Goal: Information Seeking & Learning: Learn about a topic

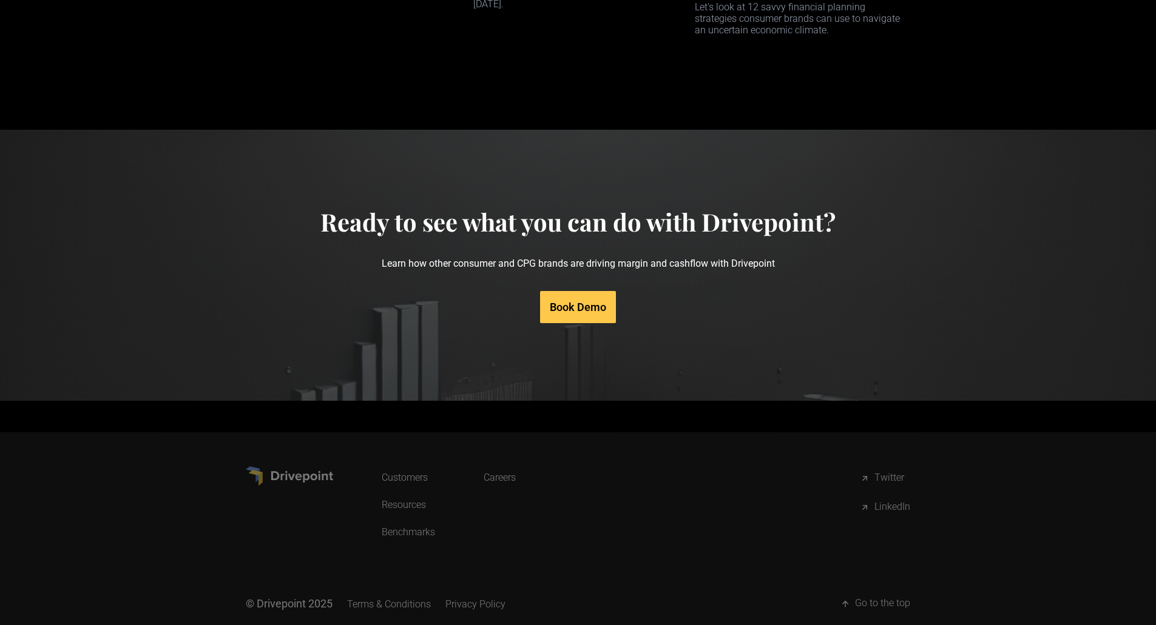
scroll to position [5722, 0]
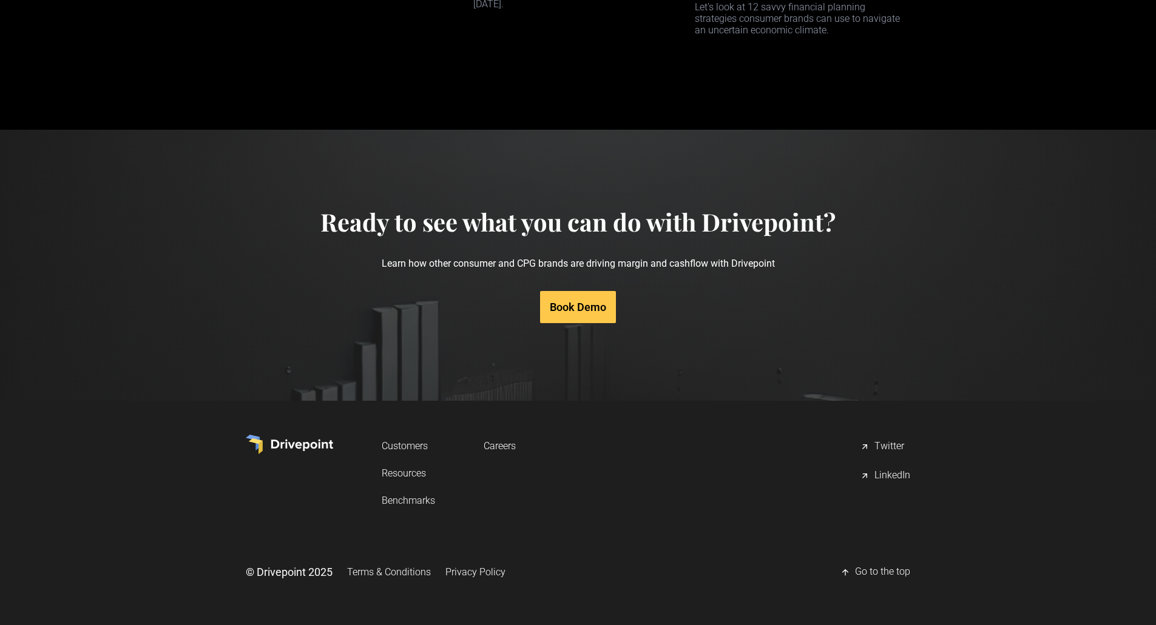
click at [406, 476] on link "Resources" at bounding box center [408, 473] width 53 height 22
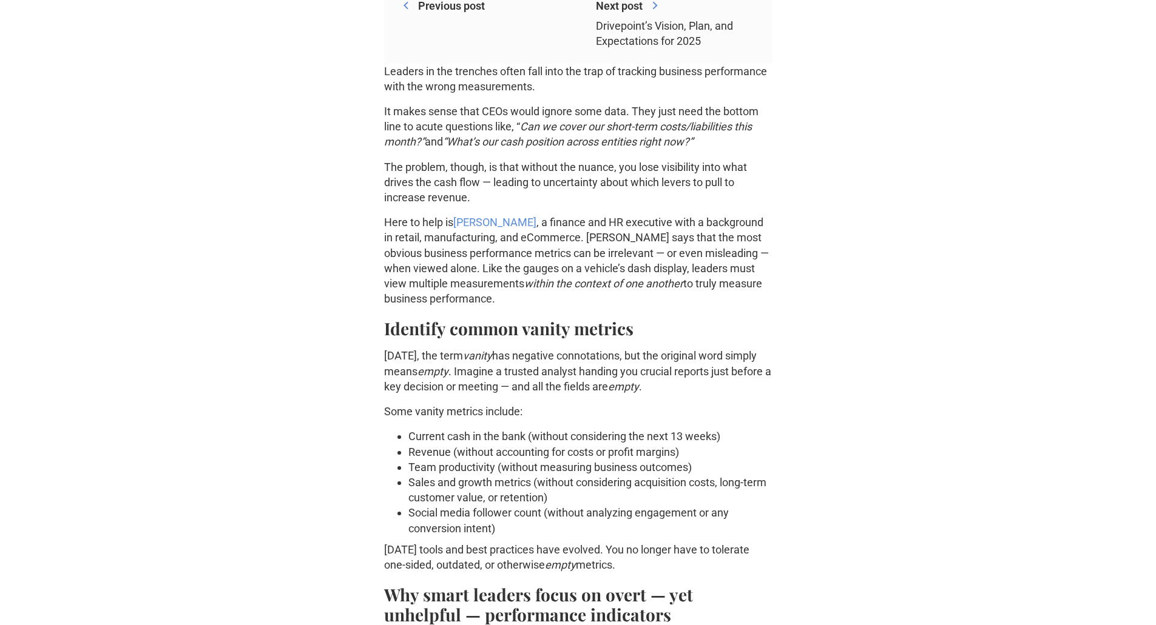
scroll to position [546, 0]
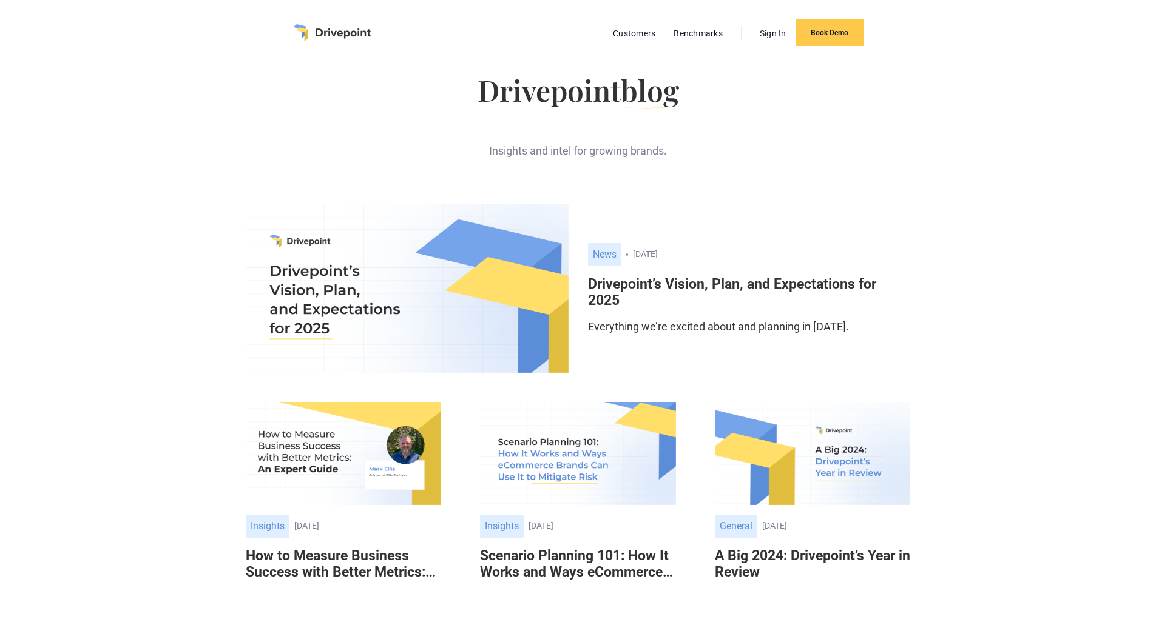
scroll to position [1035, 0]
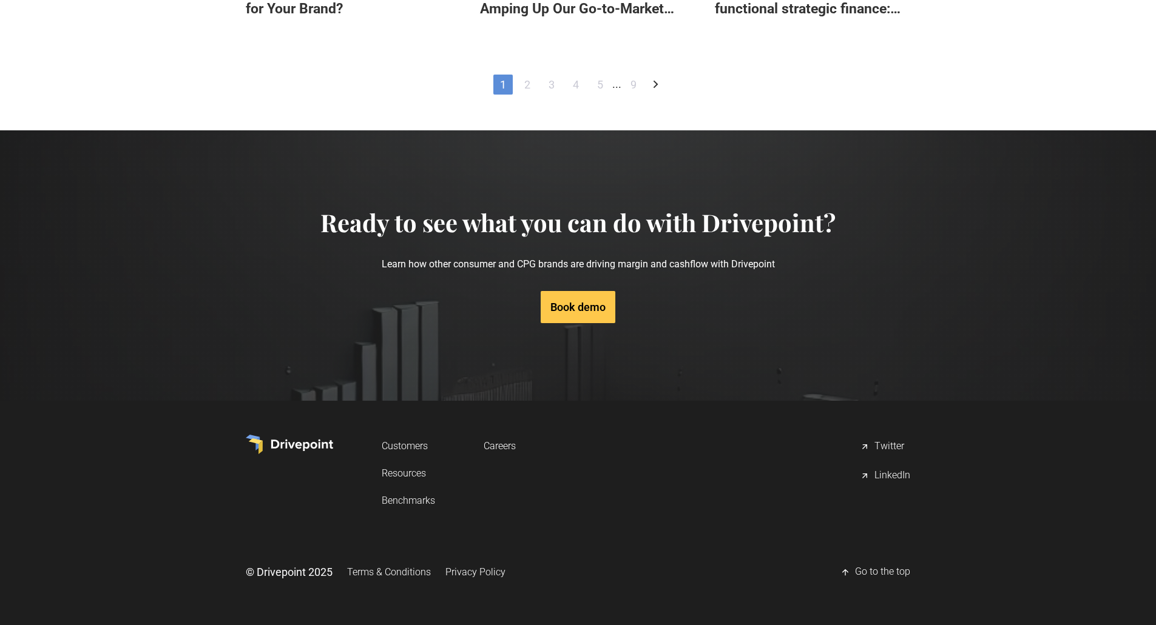
click at [402, 445] on link "Customers" at bounding box center [408, 446] width 53 height 22
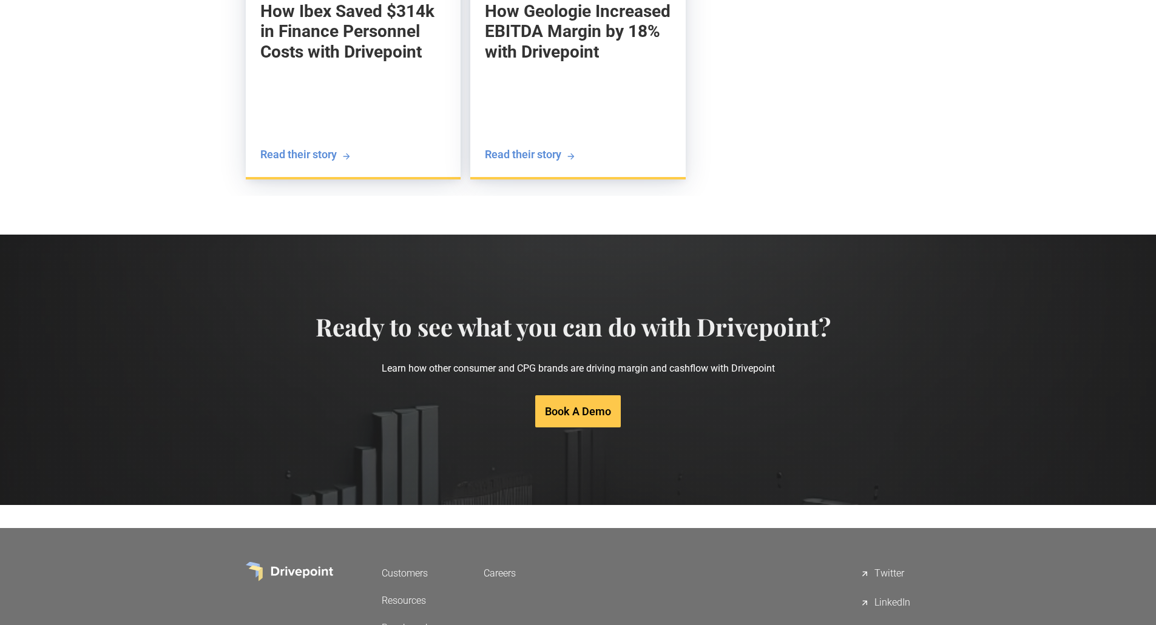
scroll to position [2344, 0]
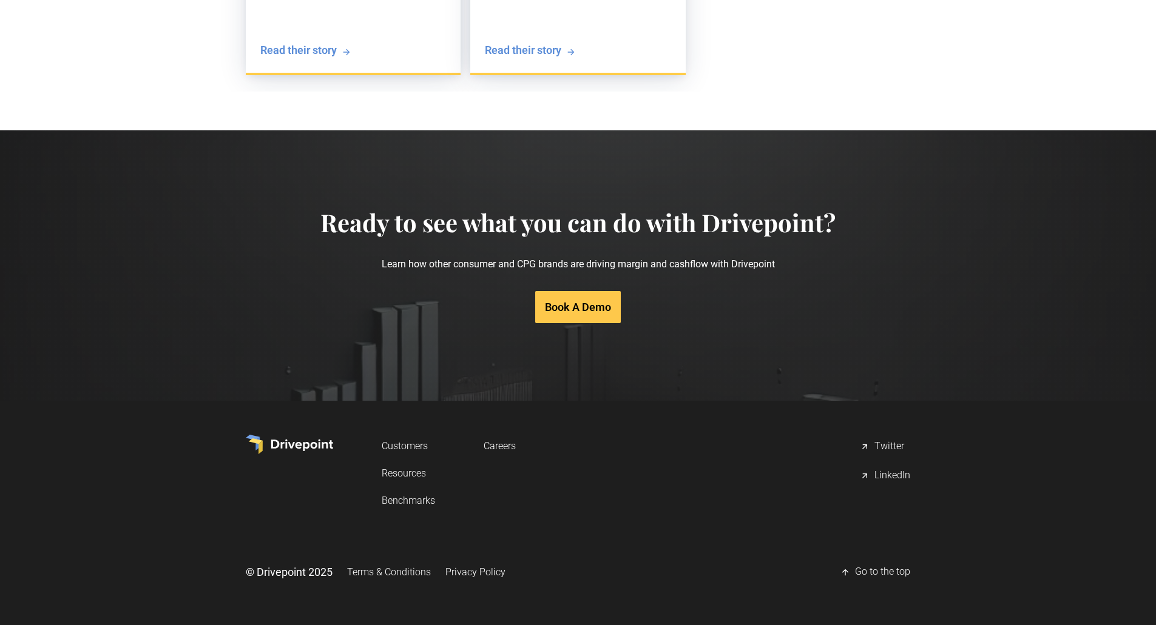
click at [409, 500] on link "Benchmarks" at bounding box center [408, 501] width 53 height 22
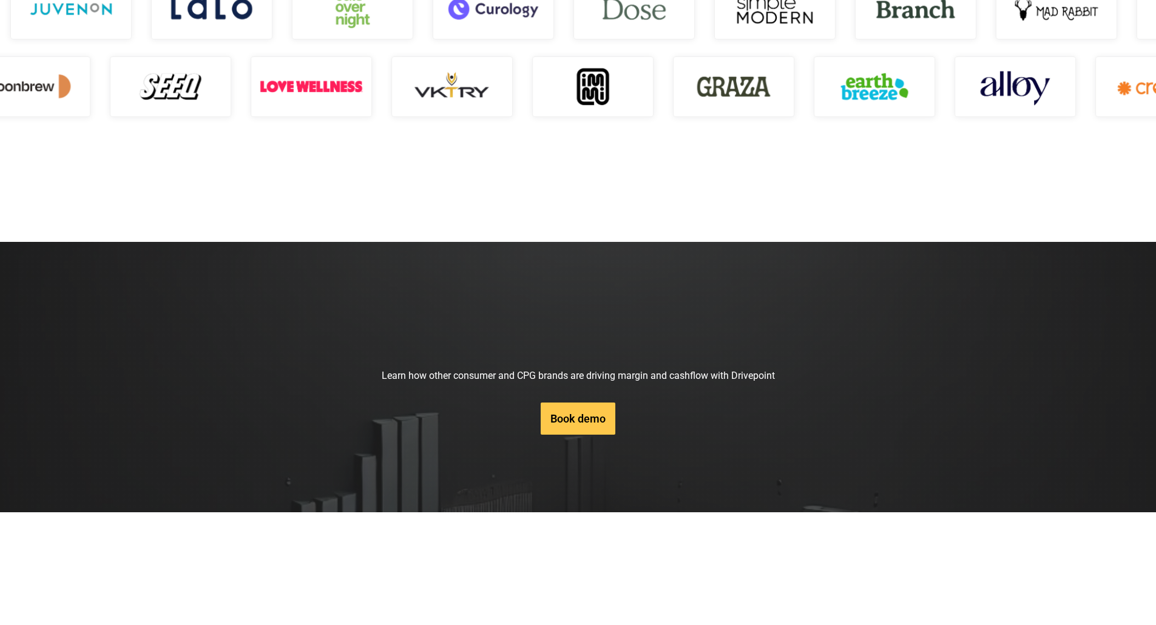
scroll to position [1787, 0]
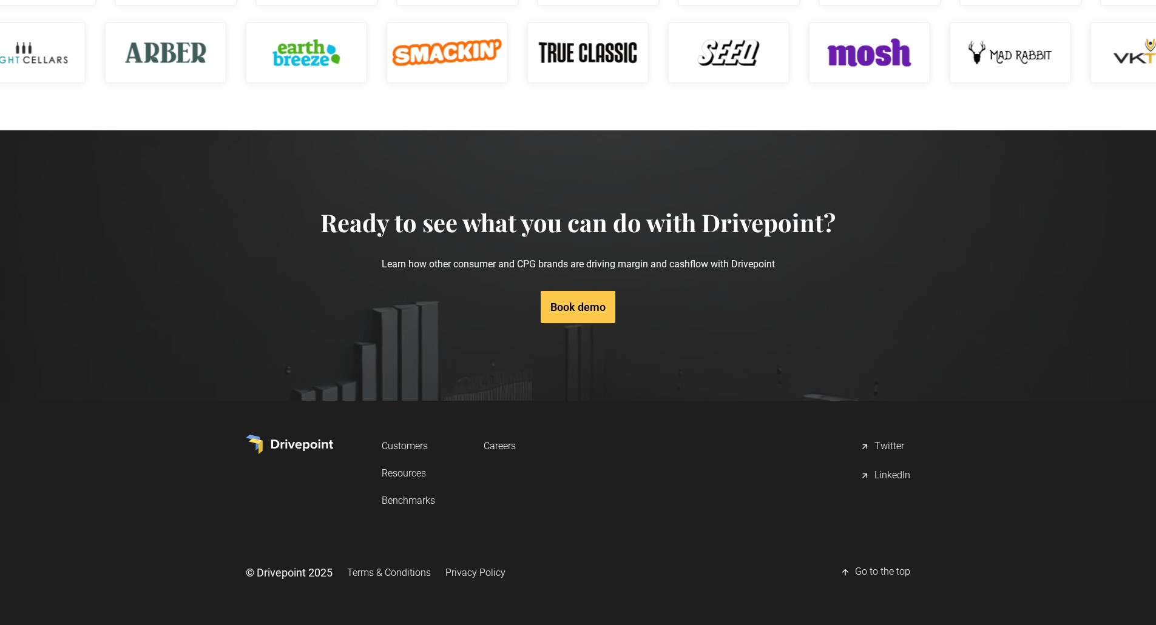
click at [413, 474] on link "Resources" at bounding box center [408, 473] width 53 height 22
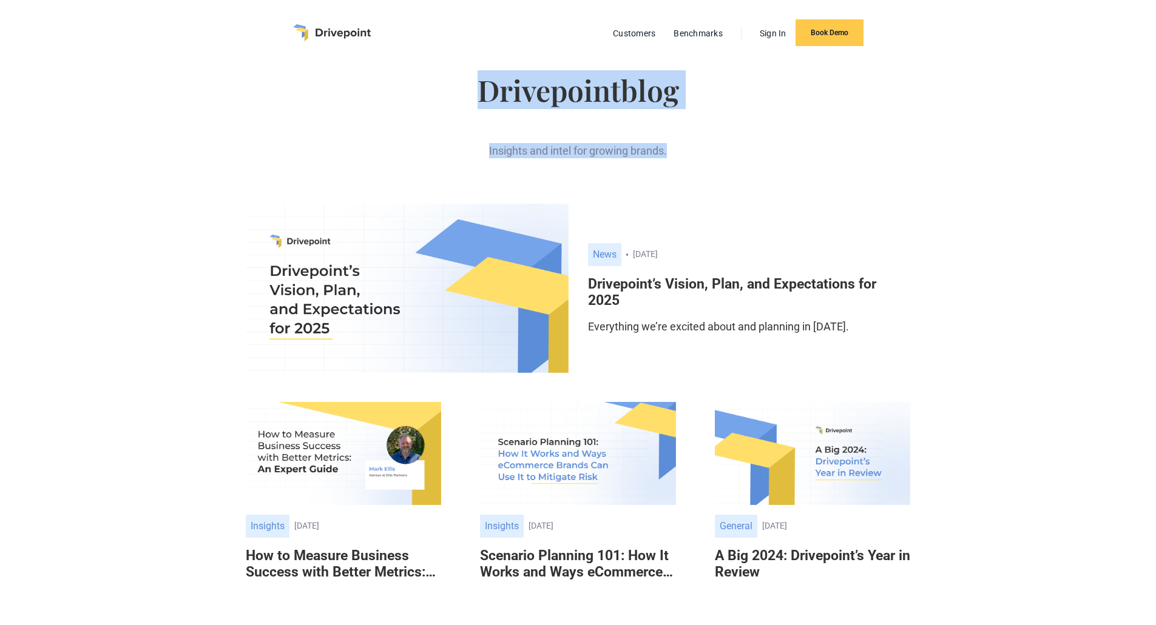
drag, startPoint x: 607, startPoint y: 104, endPoint x: 986, endPoint y: 130, distance: 379.4
click at [681, 152] on div "Drivepoint blog Insights and intel for growing brands." at bounding box center [578, 120] width 664 height 109
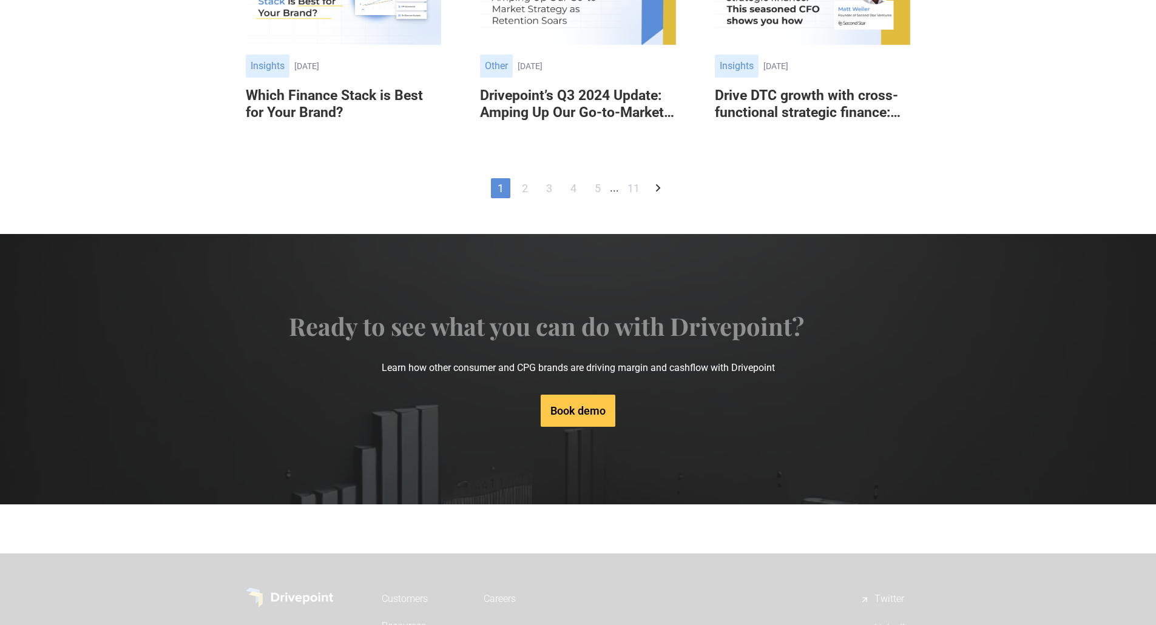
scroll to position [1035, 0]
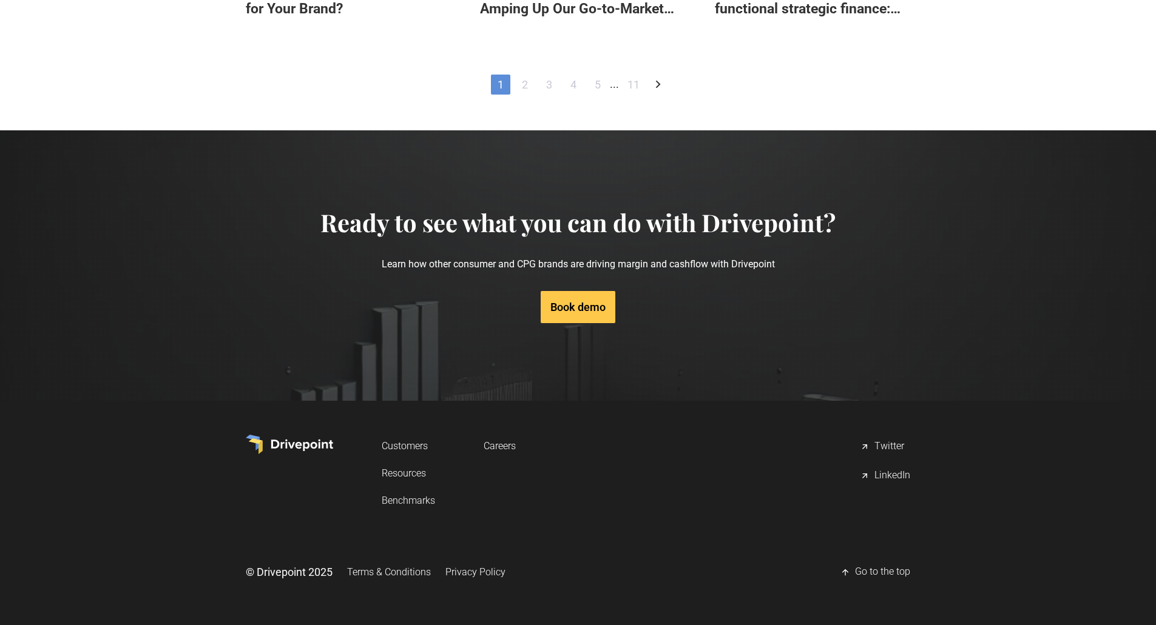
click at [507, 447] on link "Careers" at bounding box center [500, 446] width 32 height 22
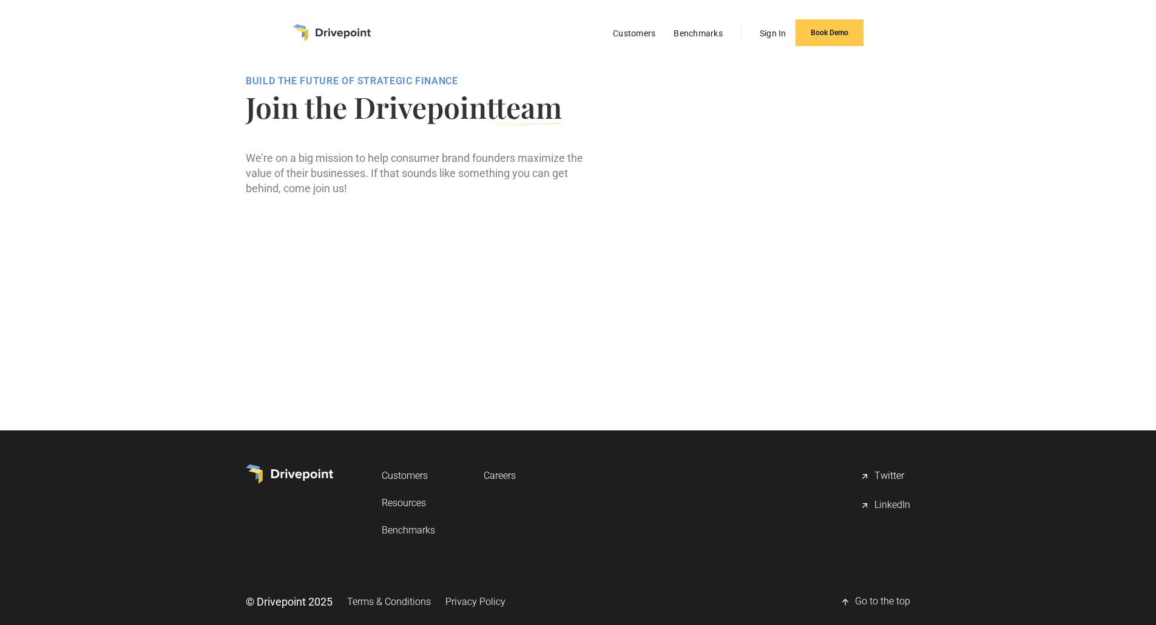
click at [409, 474] on link "Customers" at bounding box center [408, 476] width 53 height 22
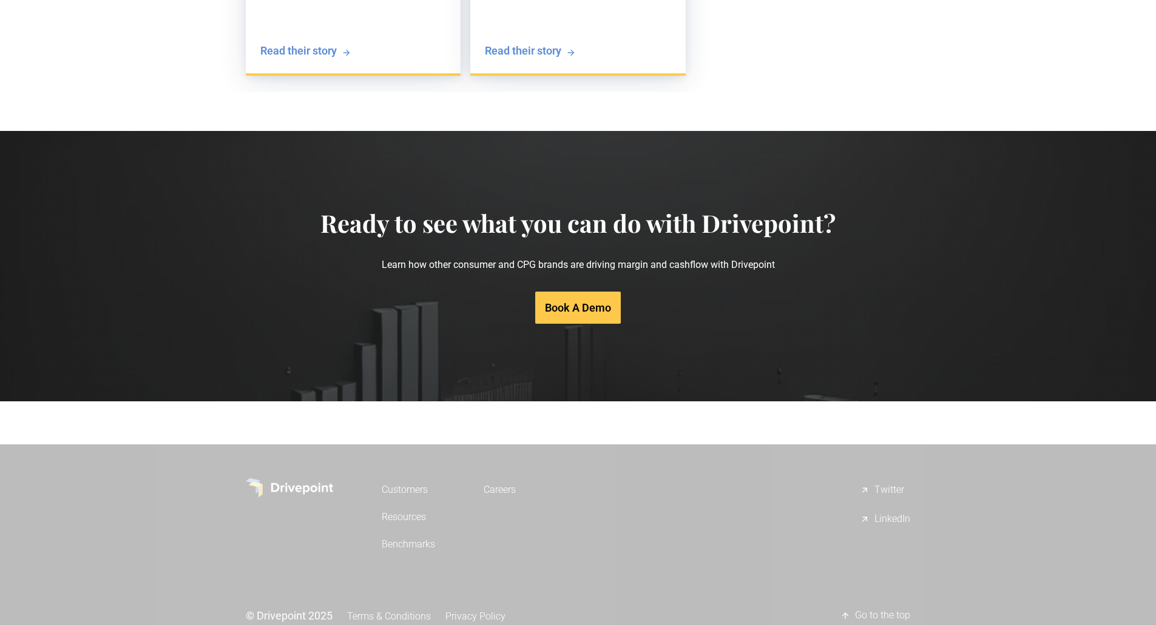
scroll to position [2344, 0]
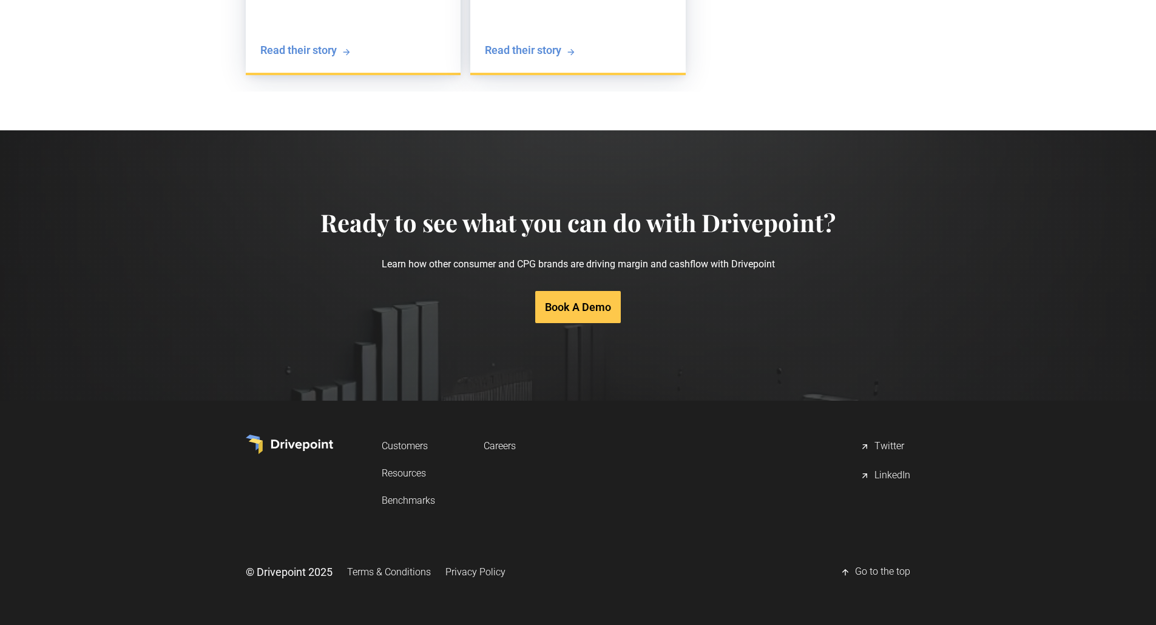
click at [407, 475] on link "Resources" at bounding box center [408, 473] width 53 height 22
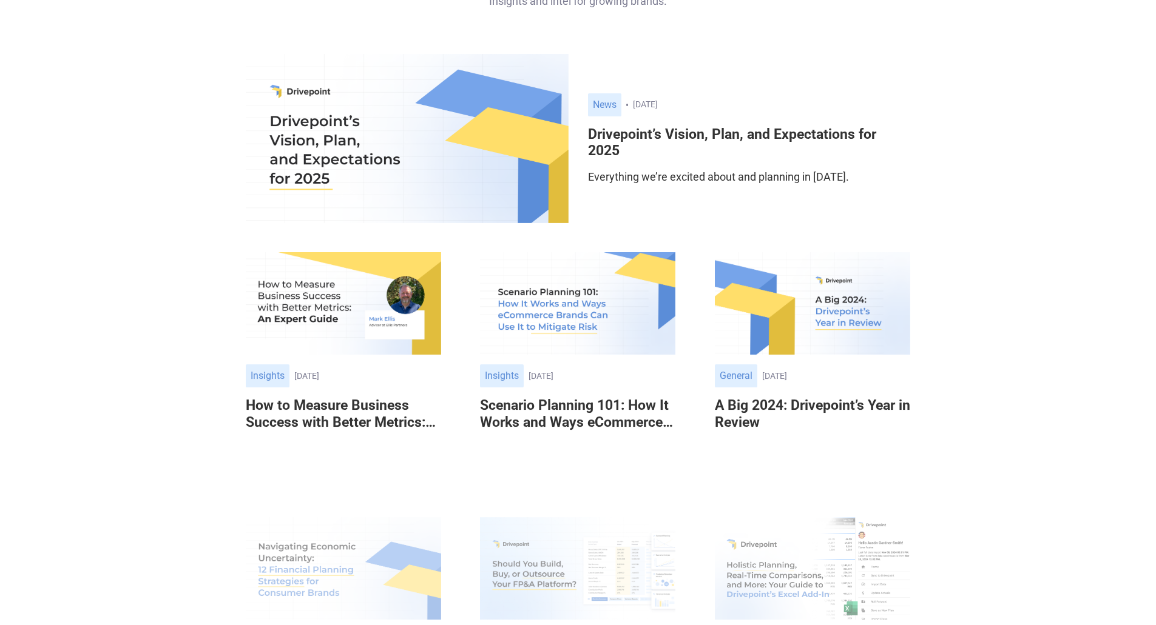
scroll to position [182, 0]
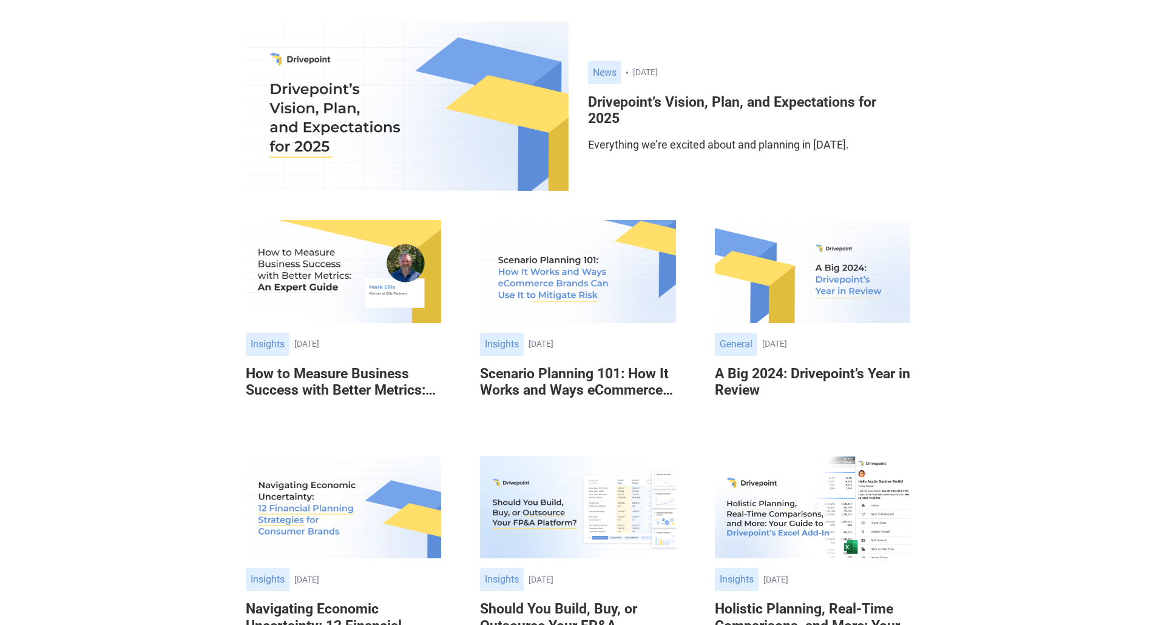
click at [413, 106] on img at bounding box center [407, 106] width 323 height 169
click at [656, 108] on h6 "Drivepoint’s Vision, Plan, and Expectations for 2025" at bounding box center [749, 110] width 323 height 33
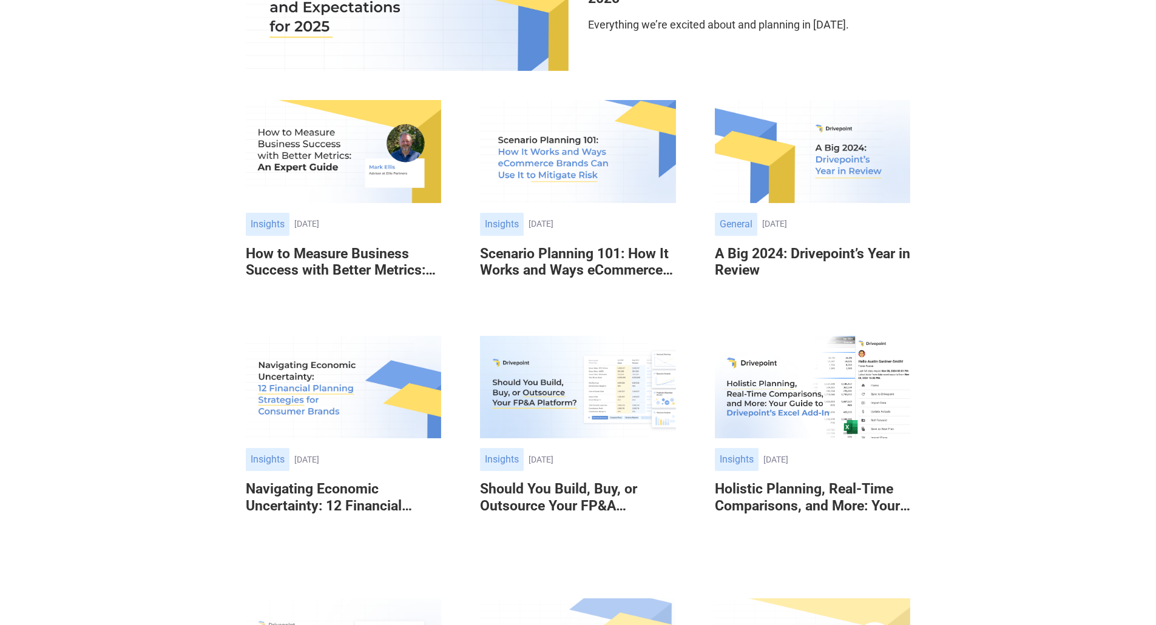
scroll to position [303, 0]
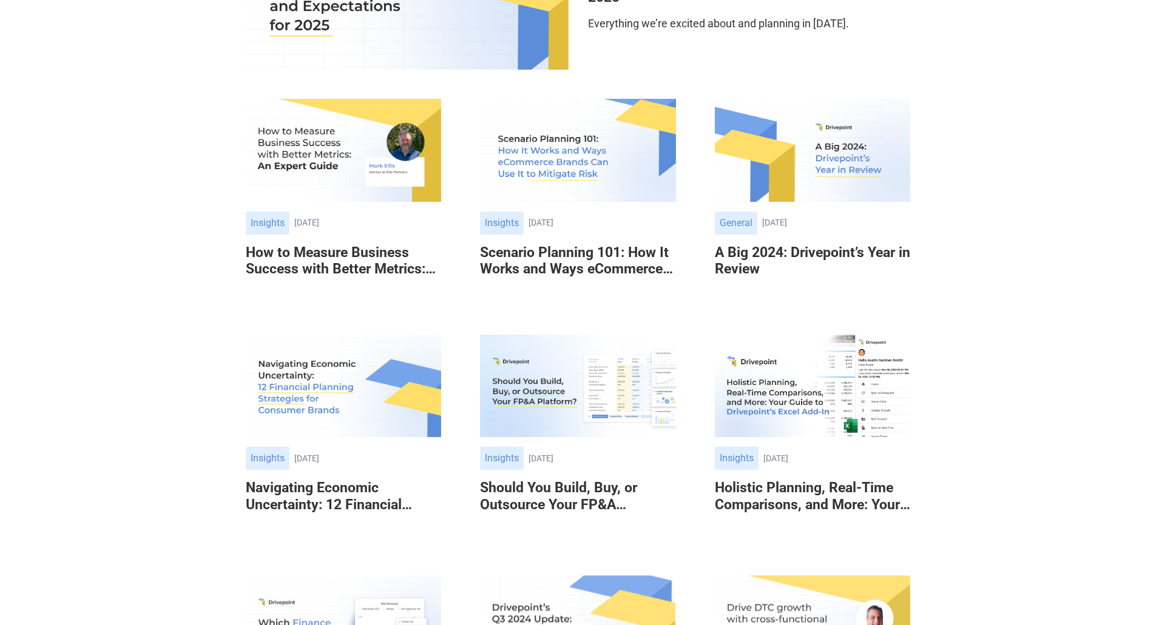
click at [326, 255] on h6 "How to Measure Business Success with Better Metrics: An Expert Guide" at bounding box center [343, 260] width 195 height 33
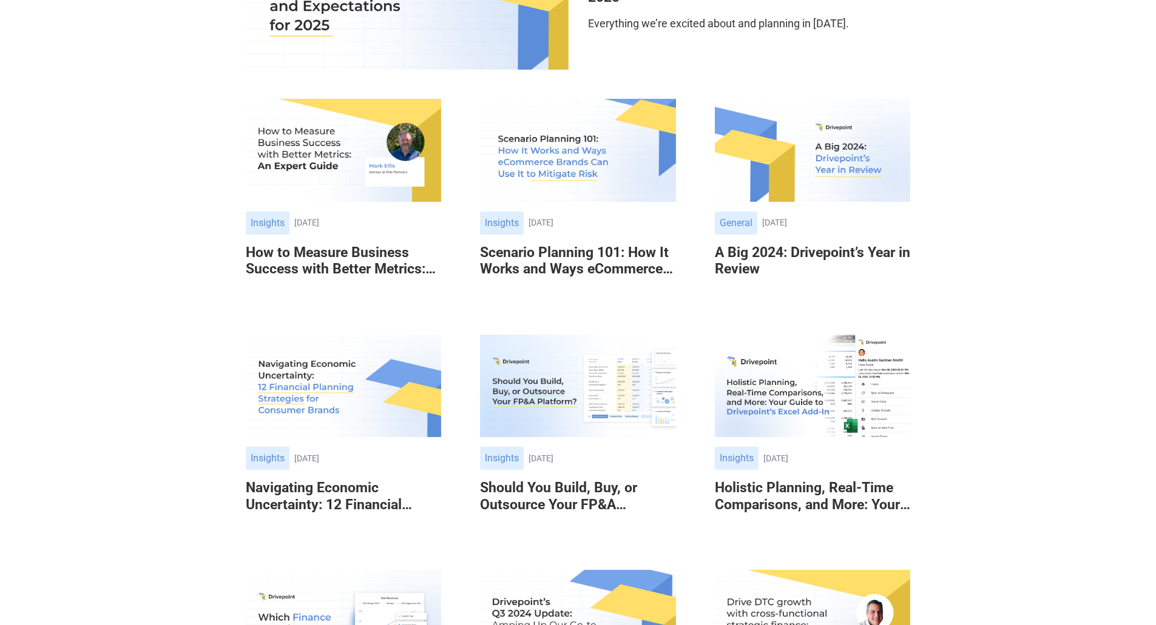
click at [555, 237] on link "Other Insights January 2, 2024 January 3, 2025 Scenario Planning 101: How It Wo…" at bounding box center [577, 197] width 195 height 197
click at [602, 266] on h6 "Scenario Planning 101: How It Works and Ways eCommerce Brands Can Use It to Mit…" at bounding box center [577, 260] width 195 height 33
click at [755, 247] on h6 "A Big 2024: Drivepoint’s Year in Review" at bounding box center [812, 260] width 195 height 33
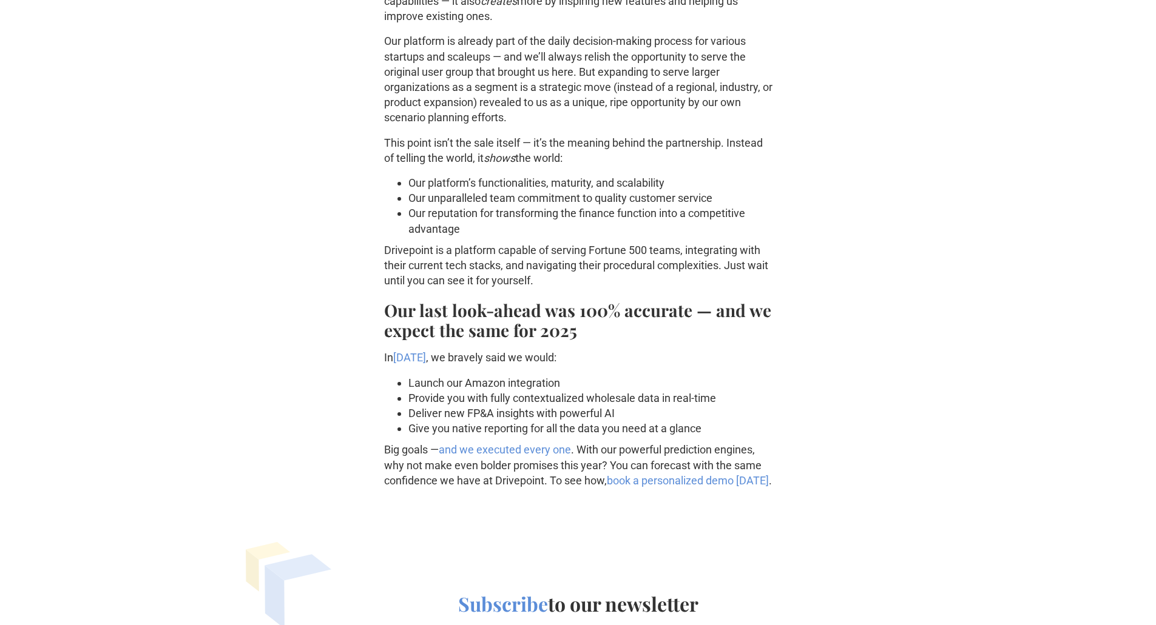
scroll to position [1456, 0]
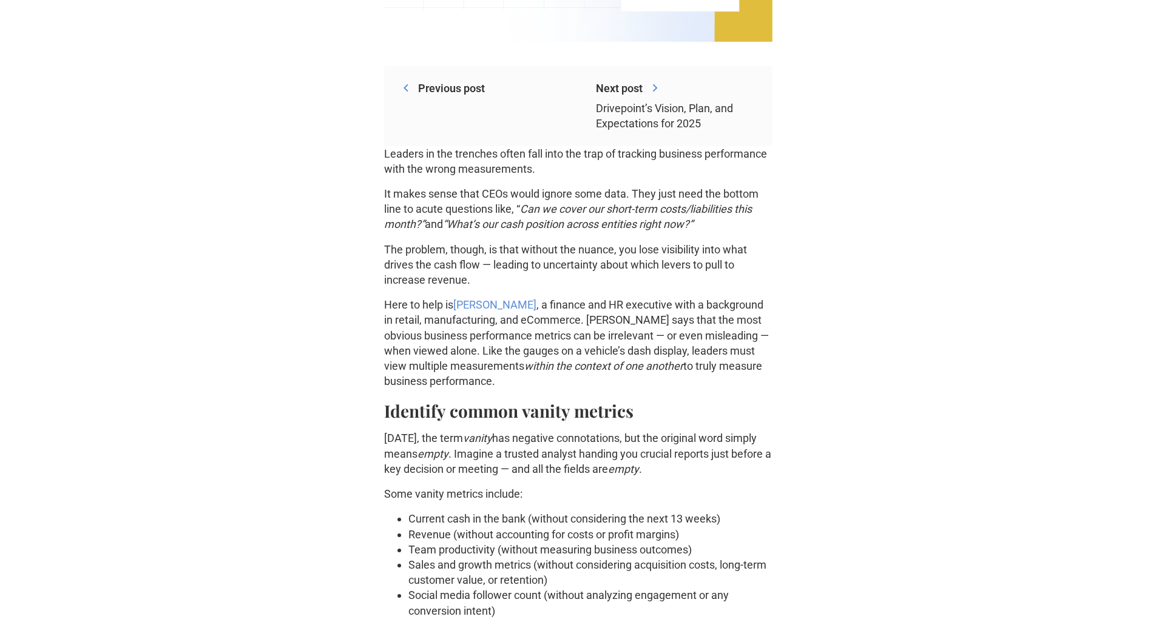
scroll to position [667, 0]
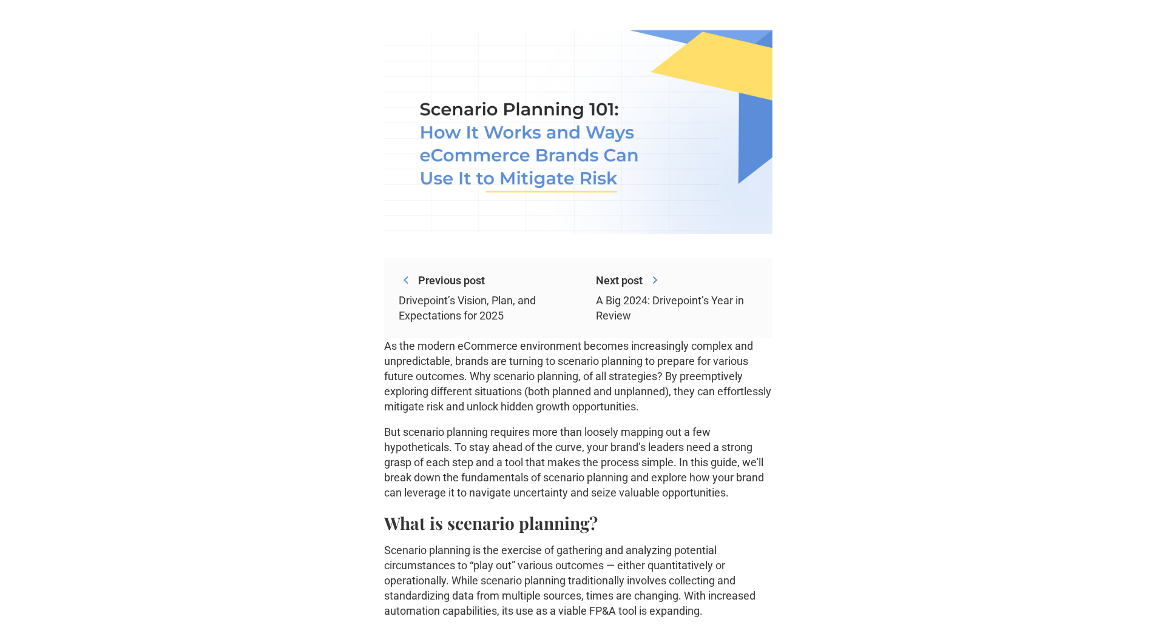
scroll to position [546, 0]
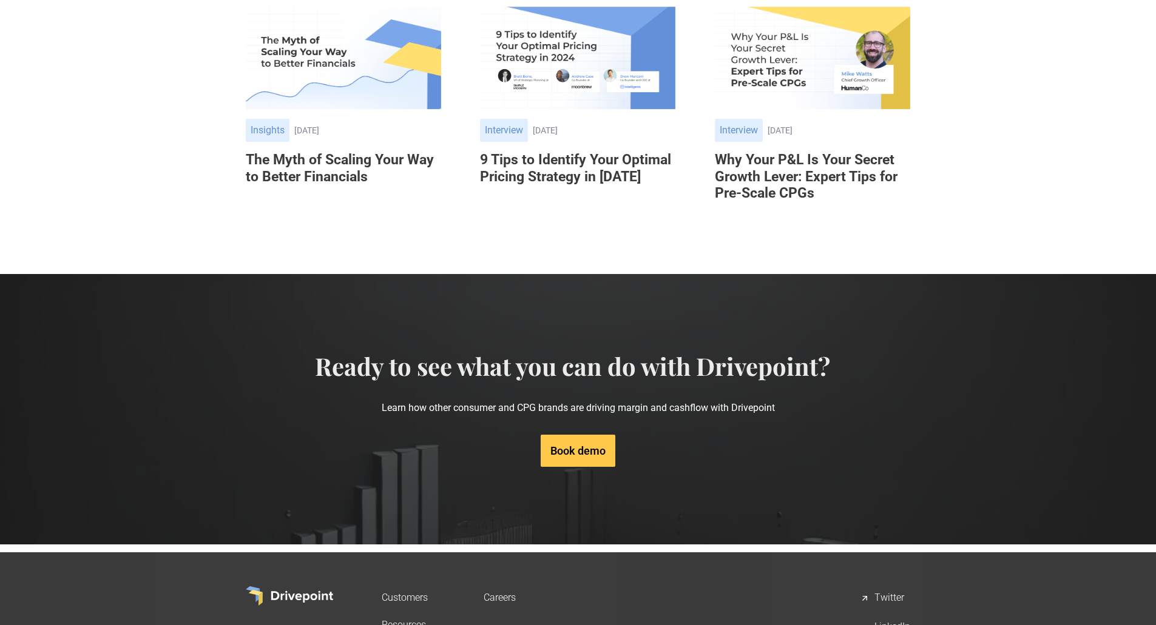
scroll to position [3857, 0]
